Goal: Information Seeking & Learning: Learn about a topic

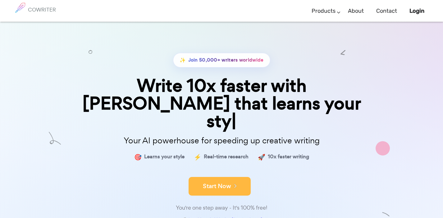
click at [214, 177] on button "Start Now" at bounding box center [220, 186] width 62 height 19
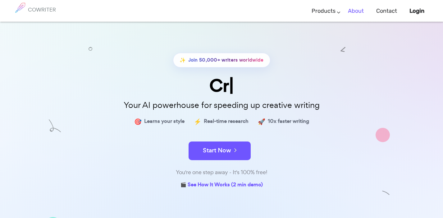
click at [350, 9] on link "About" at bounding box center [356, 11] width 16 height 18
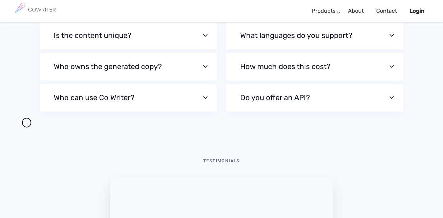
scroll to position [2048, 0]
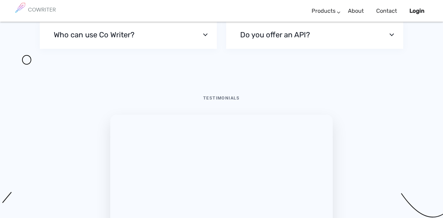
click at [258, 49] on button "Do you offer an API?" at bounding box center [314, 35] width 177 height 28
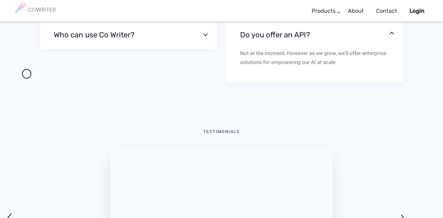
scroll to position [2096, 0]
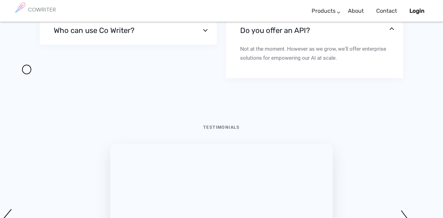
click at [258, 44] on button "Do you offer an API?" at bounding box center [314, 30] width 177 height 28
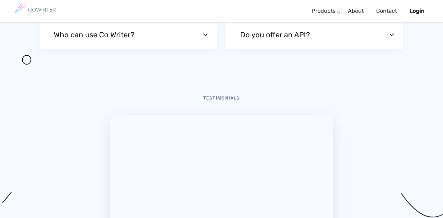
click at [191, 49] on button "Who can use Co Writer?" at bounding box center [128, 35] width 177 height 28
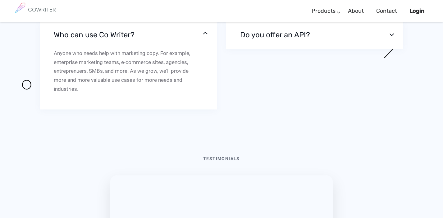
scroll to position [2100, 0]
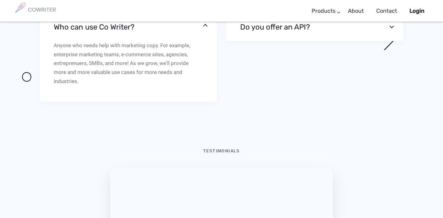
click at [191, 41] on button "Who can use Co Writer?" at bounding box center [128, 27] width 177 height 28
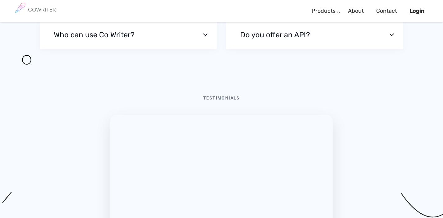
click at [194, 18] on button "Who owns the generated copy?" at bounding box center [128, 4] width 177 height 28
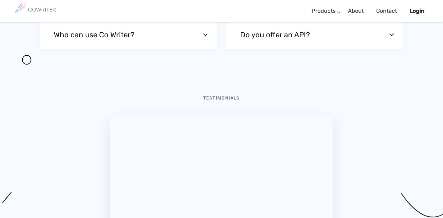
click at [156, 18] on button "Who owns the generated copy?" at bounding box center [128, 4] width 177 height 28
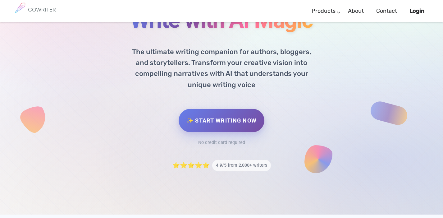
scroll to position [98, 0]
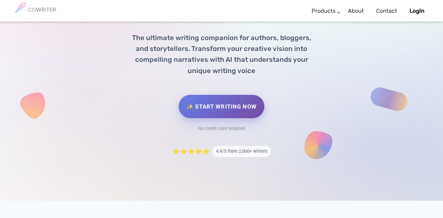
click at [229, 133] on div "✨ Start Writing Now No credit card required" at bounding box center [221, 114] width 301 height 39
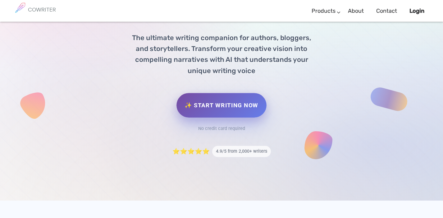
click at [227, 126] on div "✨ Start Writing Now No credit card required" at bounding box center [221, 114] width 301 height 39
click at [220, 103] on link "✨ Start Writing Now" at bounding box center [221, 105] width 90 height 25
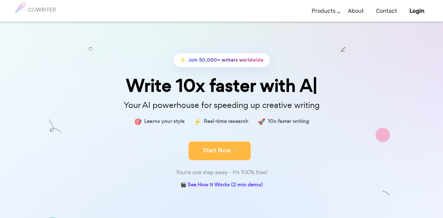
click at [213, 150] on button "Start Now" at bounding box center [220, 150] width 62 height 19
